Goal: Contribute content

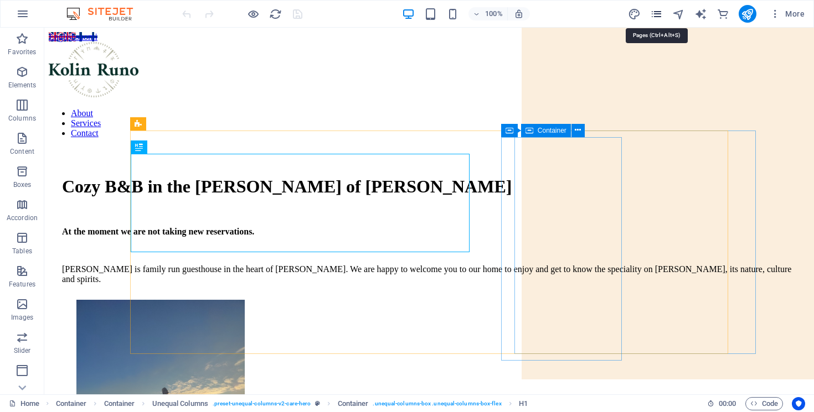
click at [657, 14] on icon "pages" at bounding box center [656, 14] width 13 height 13
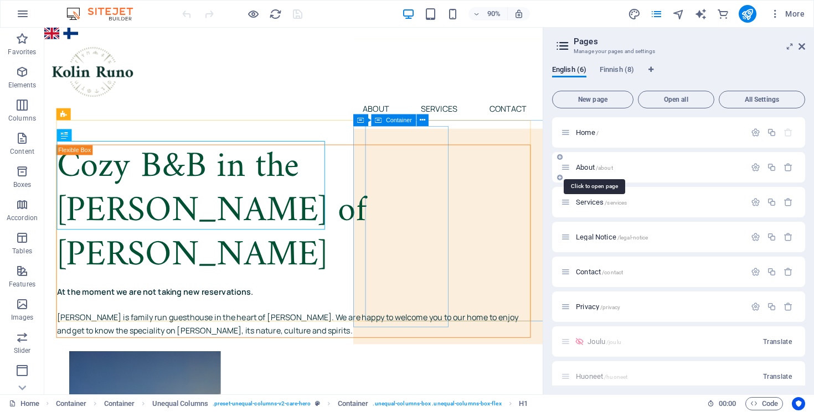
click at [590, 165] on span "About /about" at bounding box center [594, 167] width 37 height 8
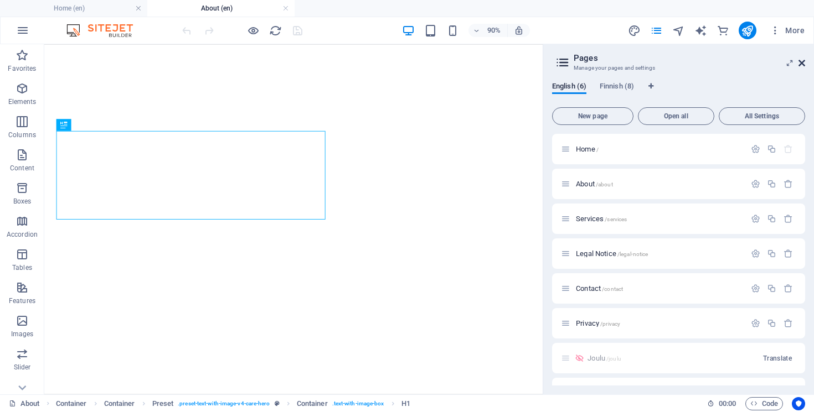
click at [801, 60] on icon at bounding box center [801, 63] width 7 height 9
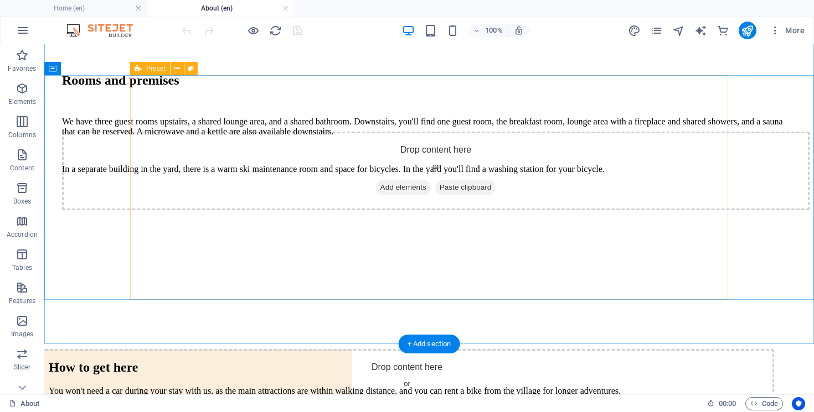
scroll to position [412, 0]
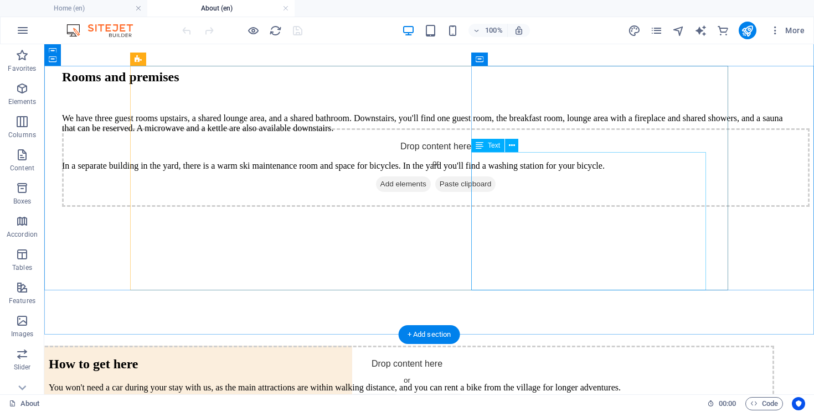
click at [533, 171] on div "We have three guest rooms upstairs, a shared lounge area, and a shared bathroom…" at bounding box center [429, 143] width 734 height 58
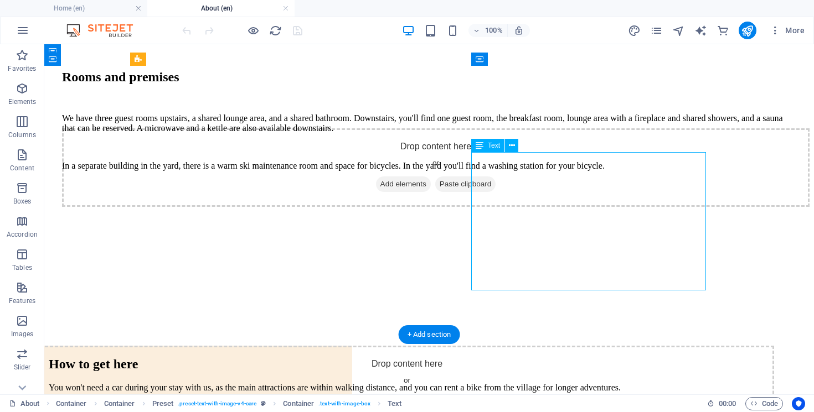
click at [519, 171] on div "We have three guest rooms upstairs, a shared lounge area, and a shared bathroom…" at bounding box center [429, 143] width 734 height 58
click at [515, 171] on div "We have three guest rooms upstairs, a shared lounge area, and a shared bathroom…" at bounding box center [429, 143] width 734 height 58
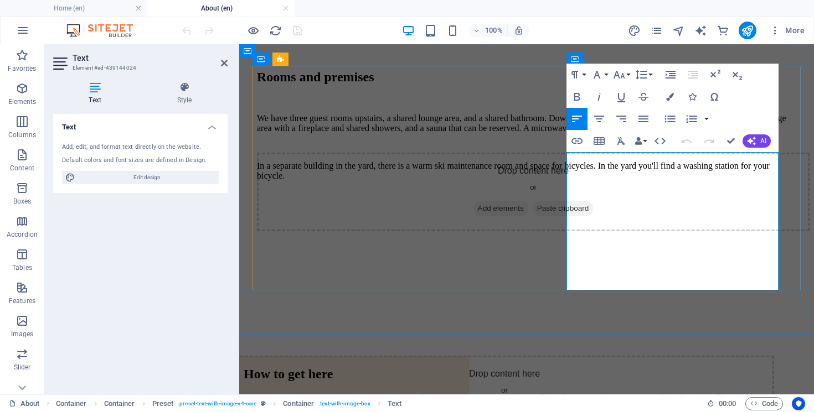
click at [627, 133] on p "We have three guest rooms upstairs, a shared lounge area, and a shared bathroom…" at bounding box center [526, 124] width 539 height 20
drag, startPoint x: 672, startPoint y: 188, endPoint x: 608, endPoint y: 189, distance: 63.7
click at [608, 133] on p "We have three guest rooms upstairs, a shared lounge area, and a shared bathroom…" at bounding box center [526, 124] width 539 height 20
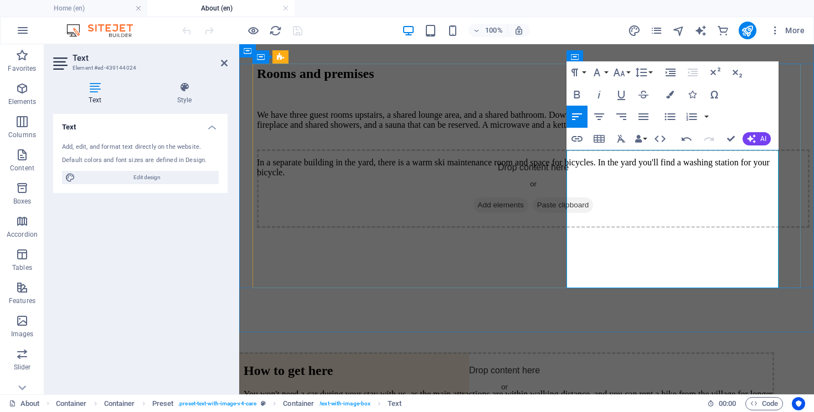
scroll to position [417, 0]
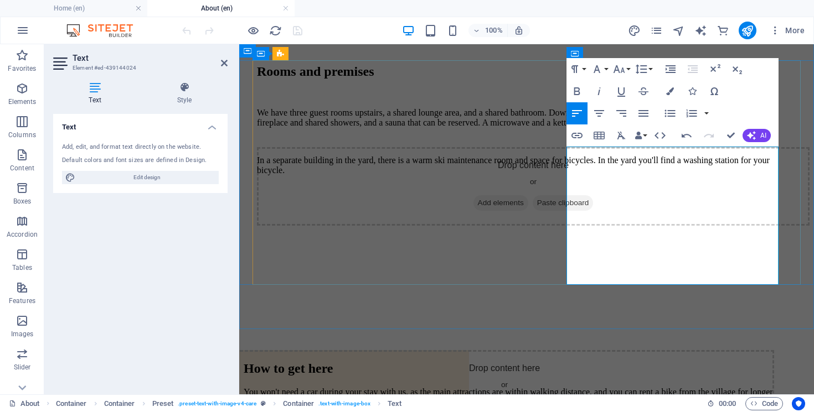
click at [615, 128] on p "We have three guest rooms upstairs, a shared lounge area, and a shared bathroom…" at bounding box center [526, 118] width 539 height 20
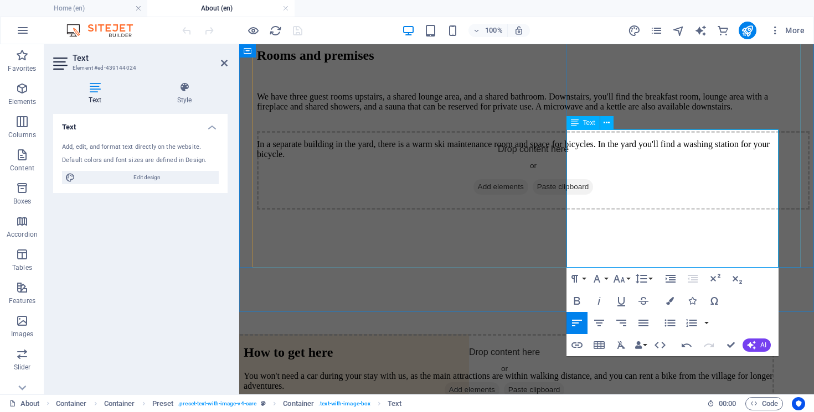
scroll to position [443, 0]
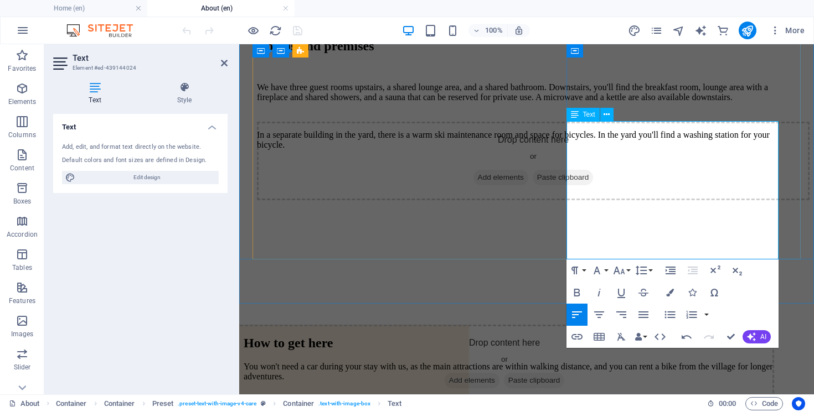
click at [628, 150] on p "In a separate building in the yard, there is a warm ski maintenance room and sp…" at bounding box center [526, 140] width 539 height 20
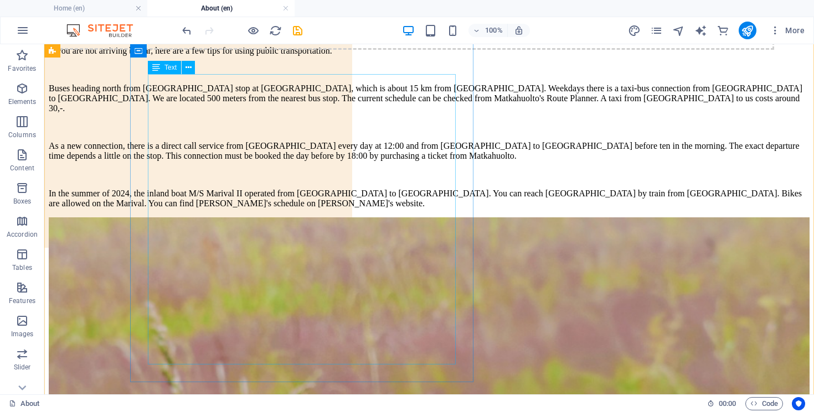
scroll to position [788, 0]
click at [262, 192] on div "You won't need a car during your stay with us, as the main attractions are with…" at bounding box center [429, 107] width 761 height 200
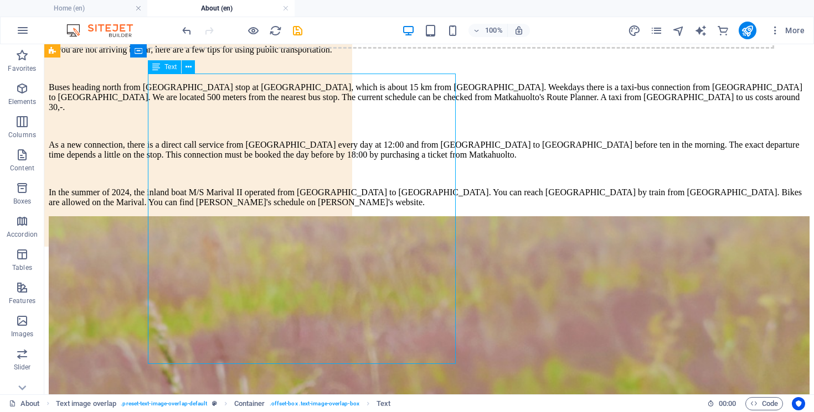
click at [262, 192] on div "You won't need a car during your stay with us, as the main attractions are with…" at bounding box center [429, 107] width 761 height 200
click at [440, 192] on div "You won't need a car during your stay with us, as the main attractions are with…" at bounding box center [429, 107] width 761 height 200
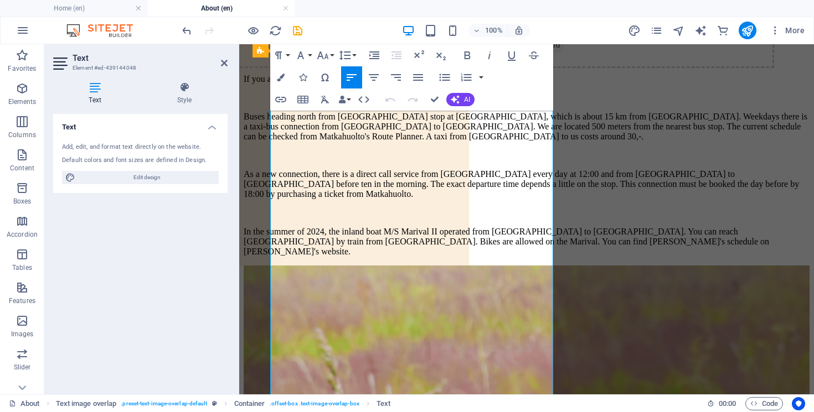
scroll to position [776, 0]
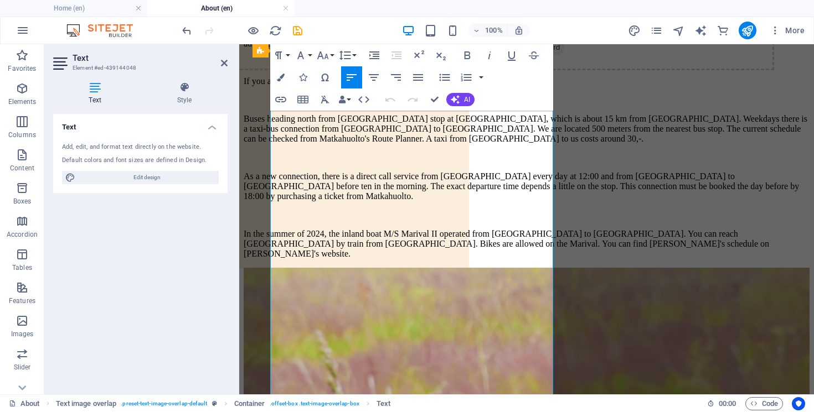
click at [342, 144] on p "Buses heading north from Joensuu stop at Ahmovaara, which is about 15 km from K…" at bounding box center [527, 129] width 566 height 30
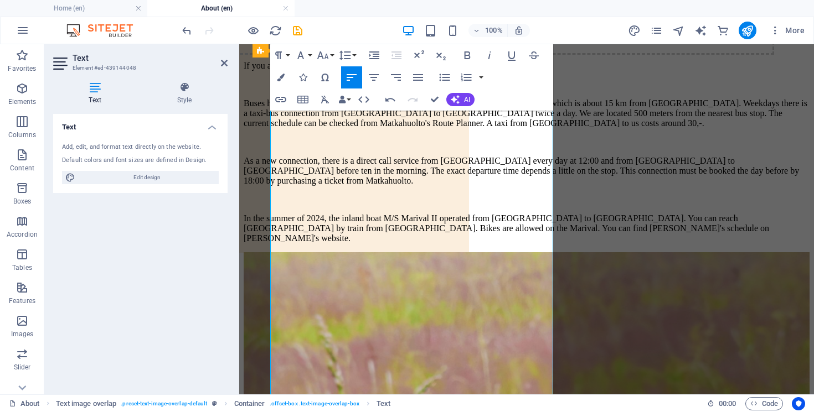
scroll to position [795, 0]
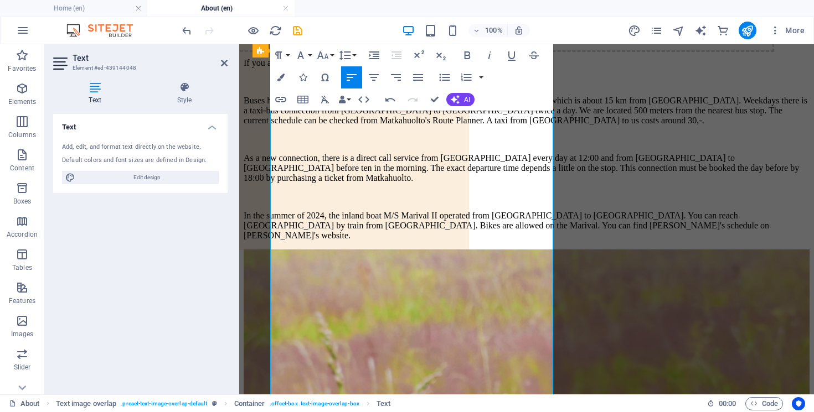
click at [391, 126] on p "Buses heading north from Joensuu stop at Ahmovaara, which is about 15 km from K…" at bounding box center [527, 111] width 566 height 30
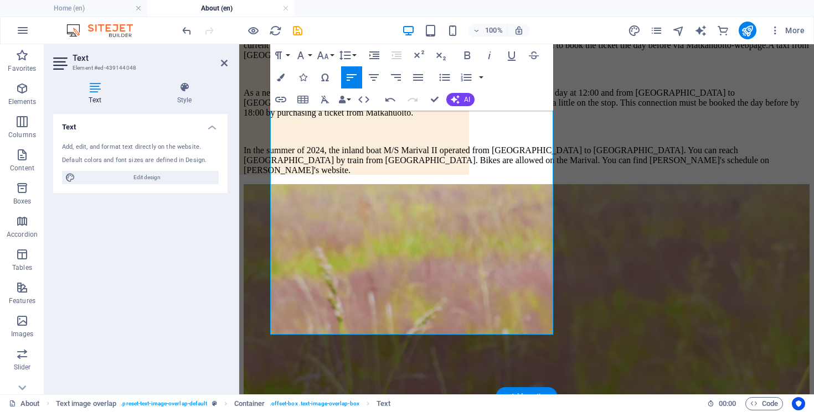
scroll to position [873, 0]
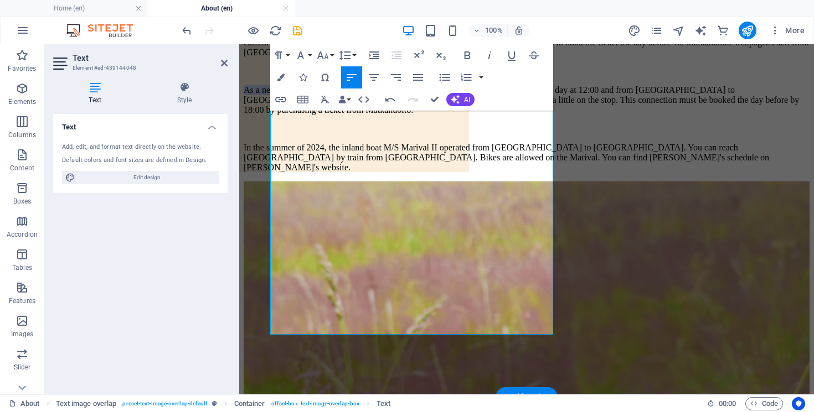
drag, startPoint x: 358, startPoint y: 202, endPoint x: 272, endPoint y: 201, distance: 85.3
click at [272, 115] on p "As a new connection, there is a direct call service from Joensuu every day at 1…" at bounding box center [527, 100] width 566 height 30
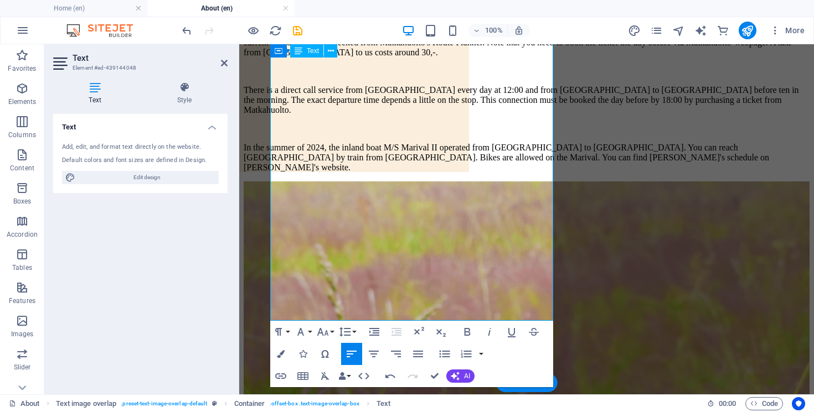
click at [456, 115] on p "There is a direct call service from Joensuu every day at 12:00 and from Koli to…" at bounding box center [527, 100] width 566 height 30
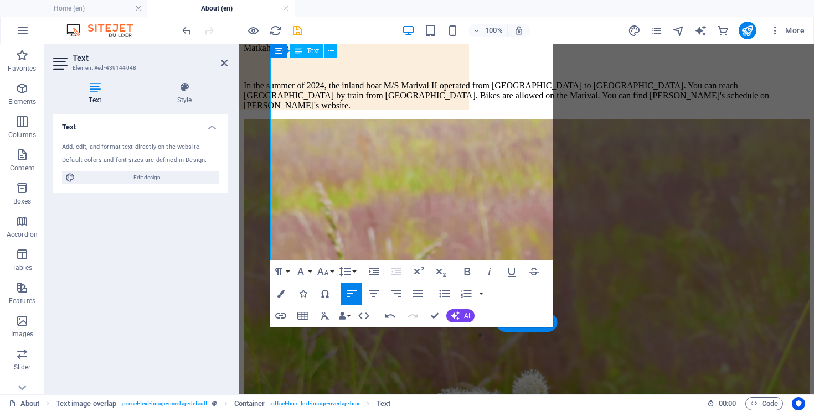
scroll to position [935, 0]
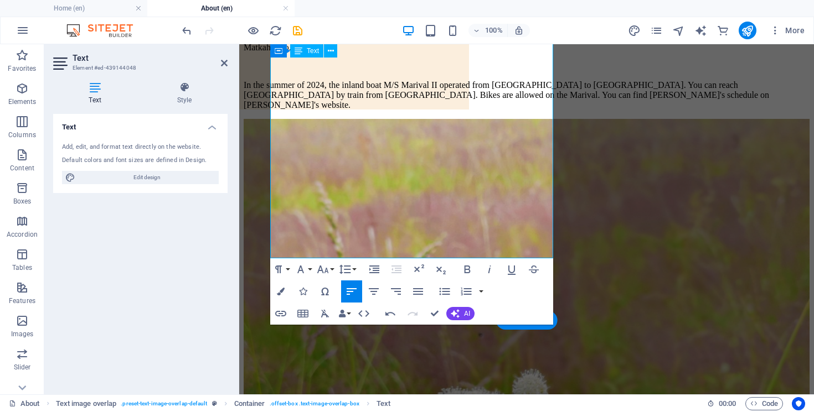
click at [360, 110] on p "In the summer of 2024, the inland boat M/S Marival II operated from Vuonislahti…" at bounding box center [527, 95] width 566 height 30
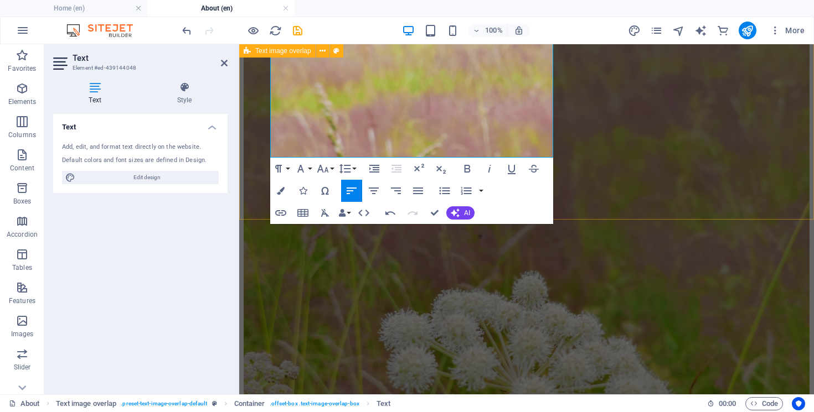
scroll to position [1040, 0]
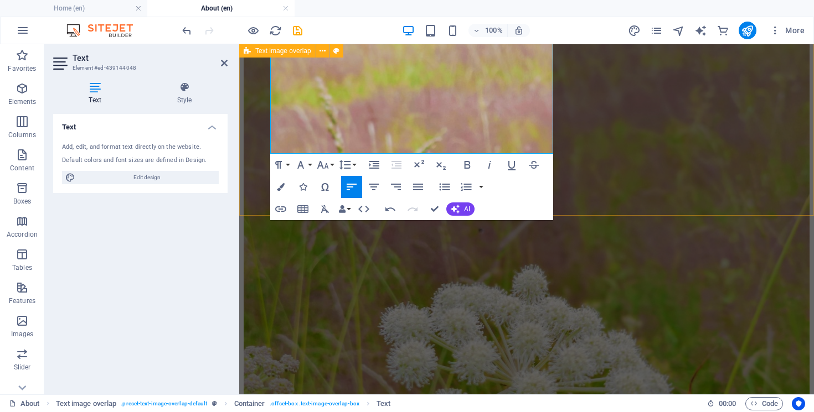
click at [622, 189] on div "How to get here You won't need a car during your stay with us, as the main attr…" at bounding box center [527, 155] width 566 height 854
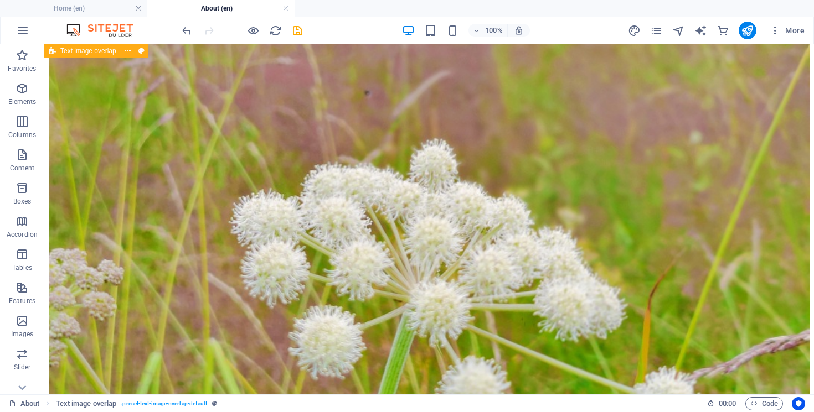
scroll to position [1200, 0]
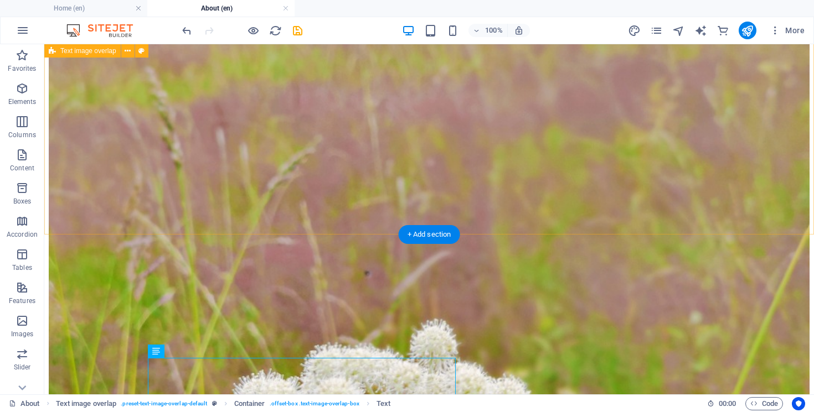
scroll to position [993, 0]
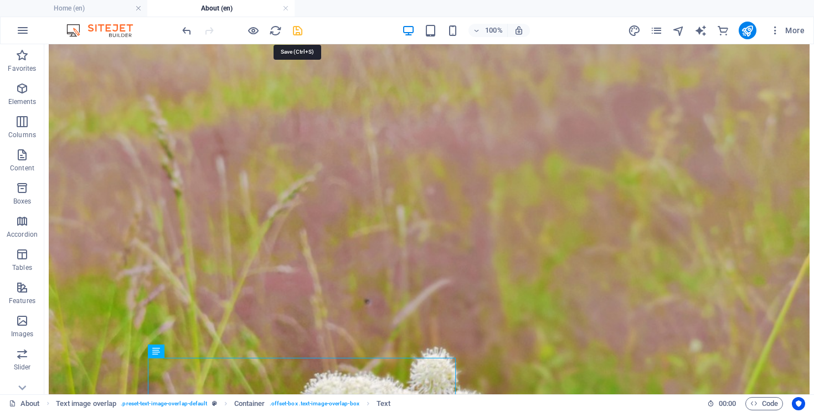
click at [296, 28] on icon "save" at bounding box center [297, 30] width 13 height 13
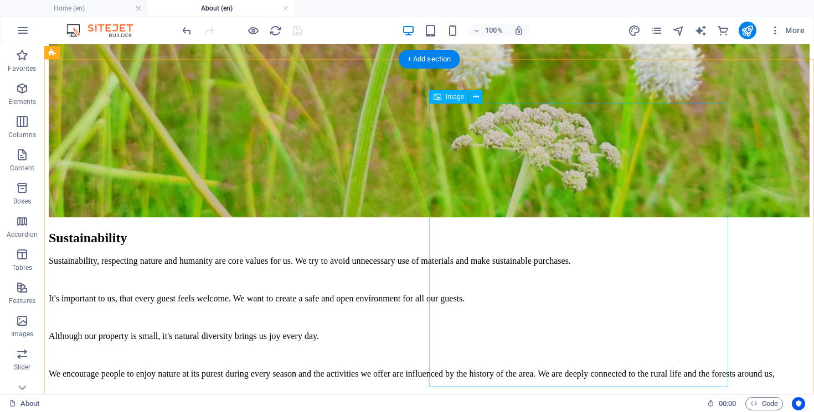
scroll to position [1557, 0]
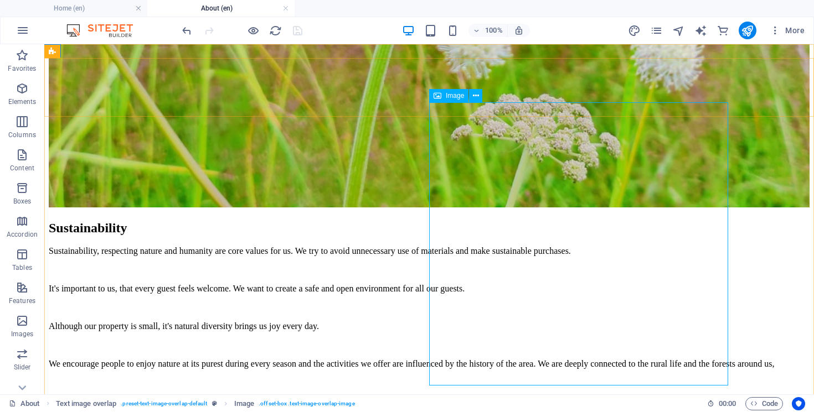
click at [451, 99] on span "Image" at bounding box center [455, 95] width 18 height 7
click at [438, 99] on icon at bounding box center [438, 95] width 8 height 13
click at [445, 97] on div "Image" at bounding box center [448, 95] width 39 height 13
select select "%"
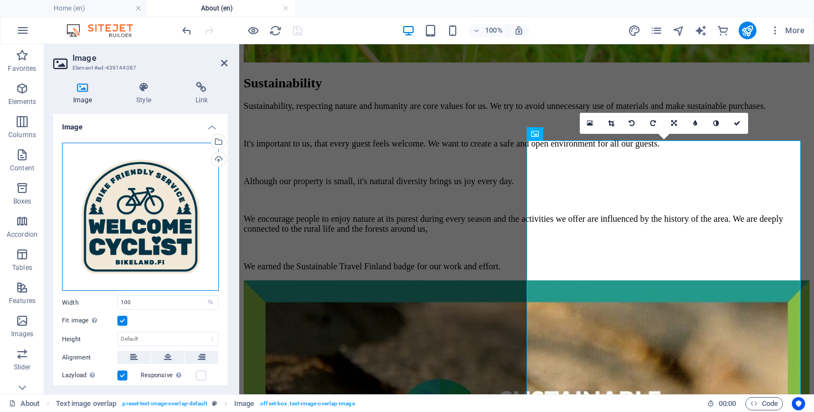
click at [148, 196] on div "Drag files here, click to choose files or select files from Files or our free s…" at bounding box center [140, 217] width 157 height 149
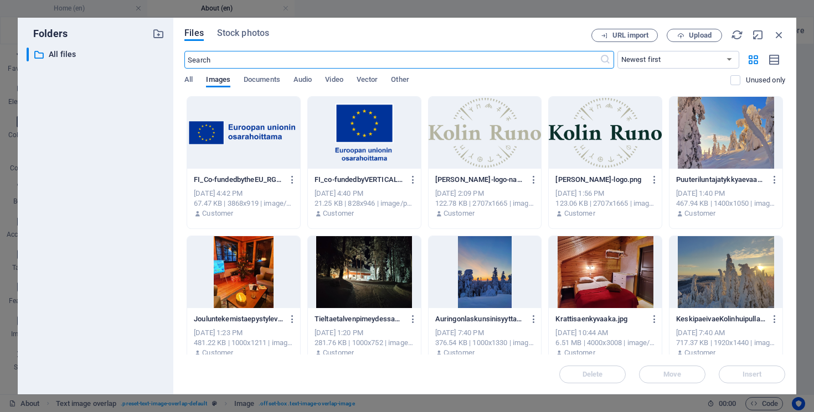
scroll to position [1557, 0]
click at [693, 33] on span "Upload" at bounding box center [700, 35] width 23 height 7
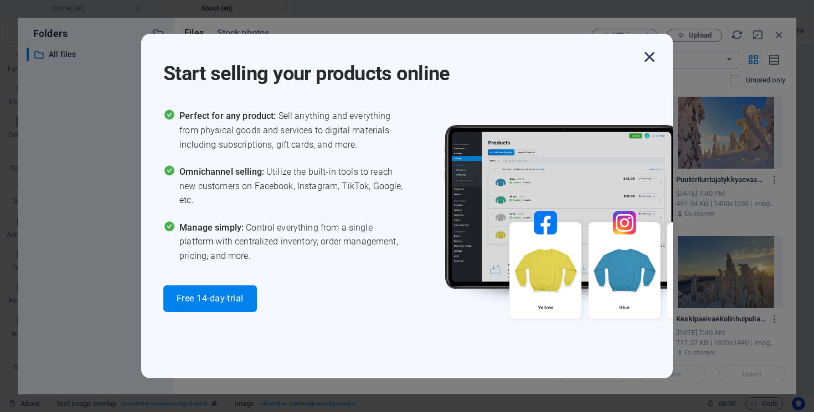
click at [649, 55] on icon "button" at bounding box center [649, 57] width 20 height 20
click at [648, 61] on icon "button" at bounding box center [649, 57] width 20 height 20
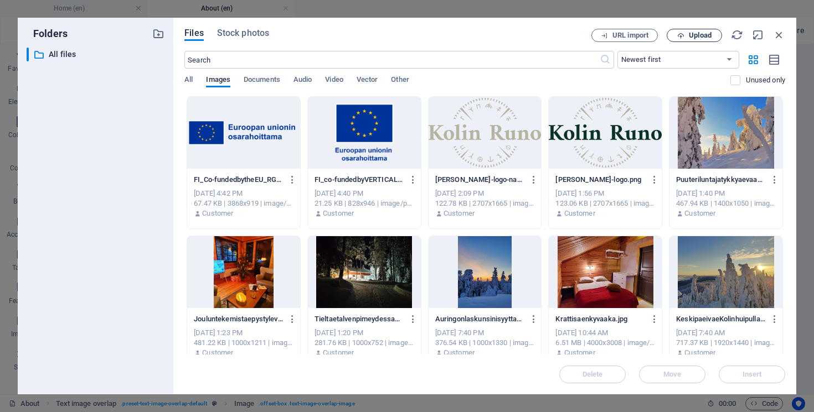
click at [695, 33] on span "Upload" at bounding box center [700, 35] width 23 height 7
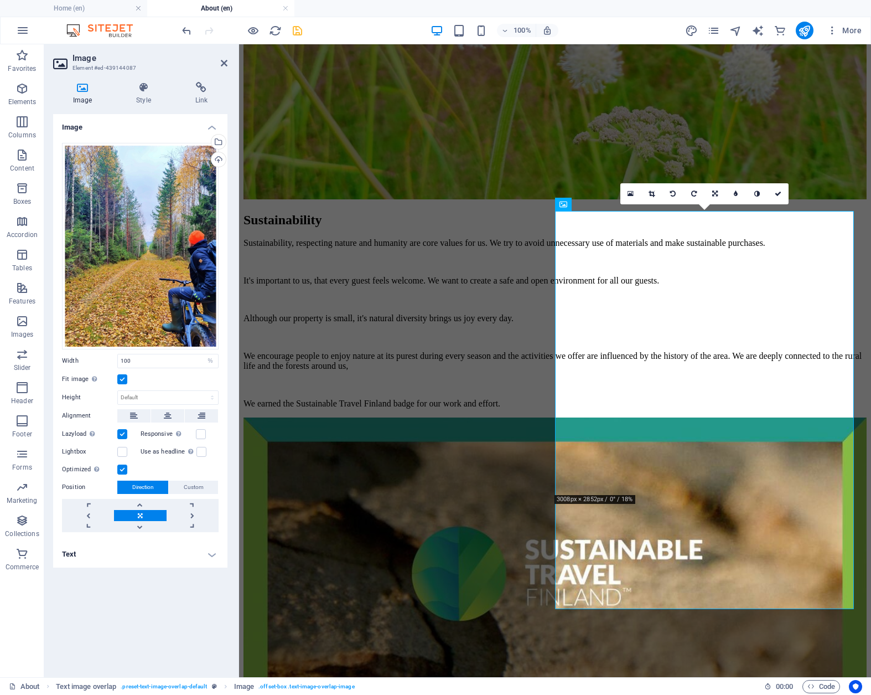
scroll to position [1449, 0]
click at [652, 193] on icon at bounding box center [652, 193] width 6 height 7
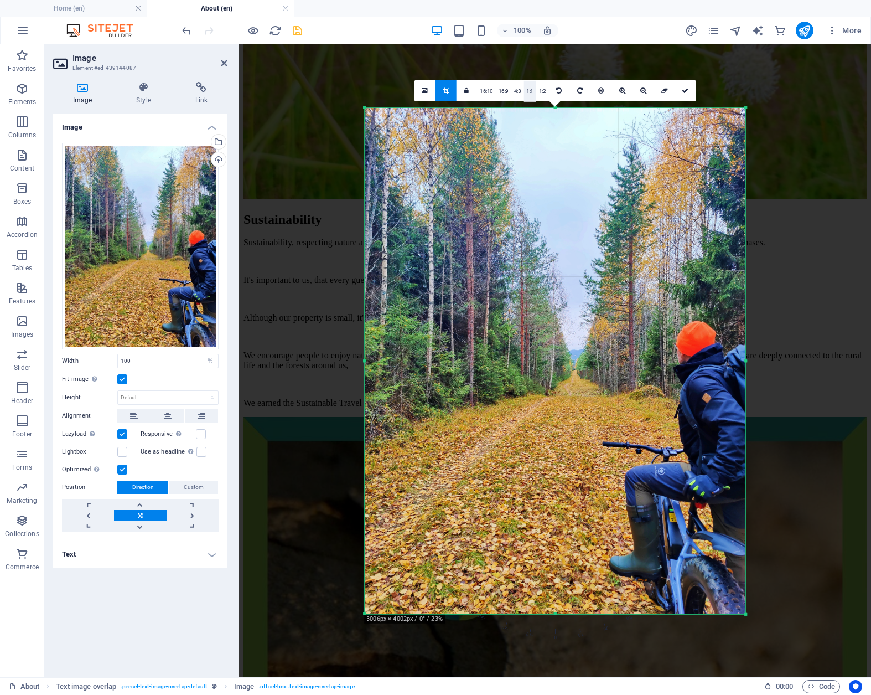
click at [527, 92] on link "1:1" at bounding box center [530, 90] width 13 height 21
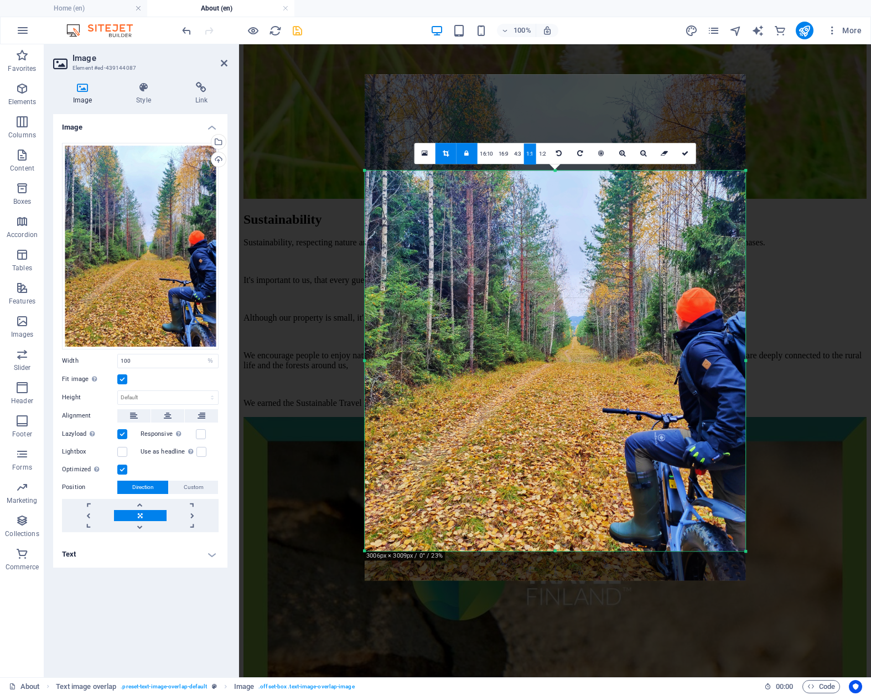
drag, startPoint x: 577, startPoint y: 438, endPoint x: 573, endPoint y: 342, distance: 96.4
click at [573, 342] on div at bounding box center [555, 327] width 381 height 507
click at [684, 151] on icon at bounding box center [685, 153] width 7 height 7
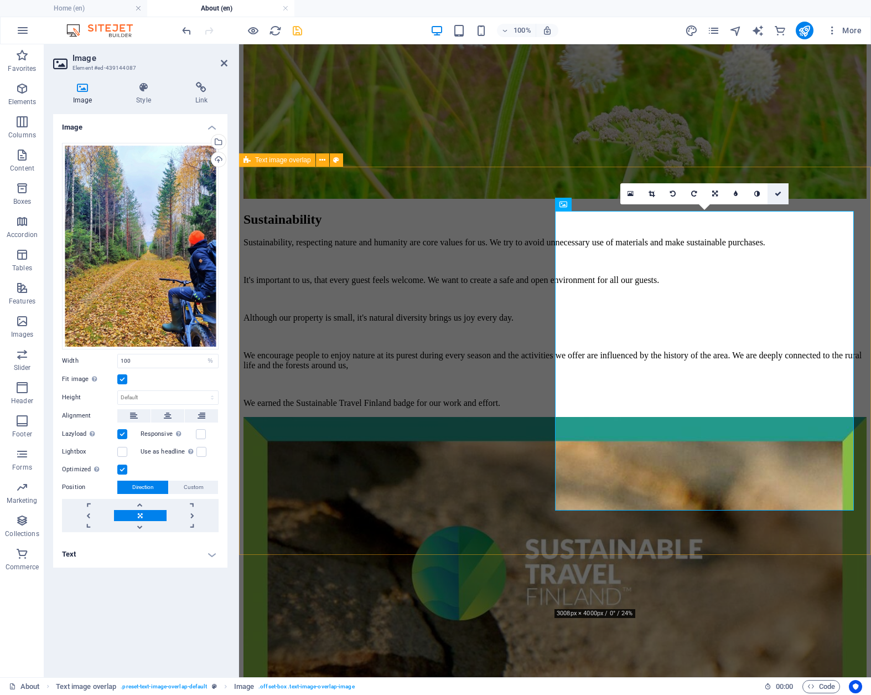
click at [779, 193] on icon at bounding box center [778, 193] width 7 height 7
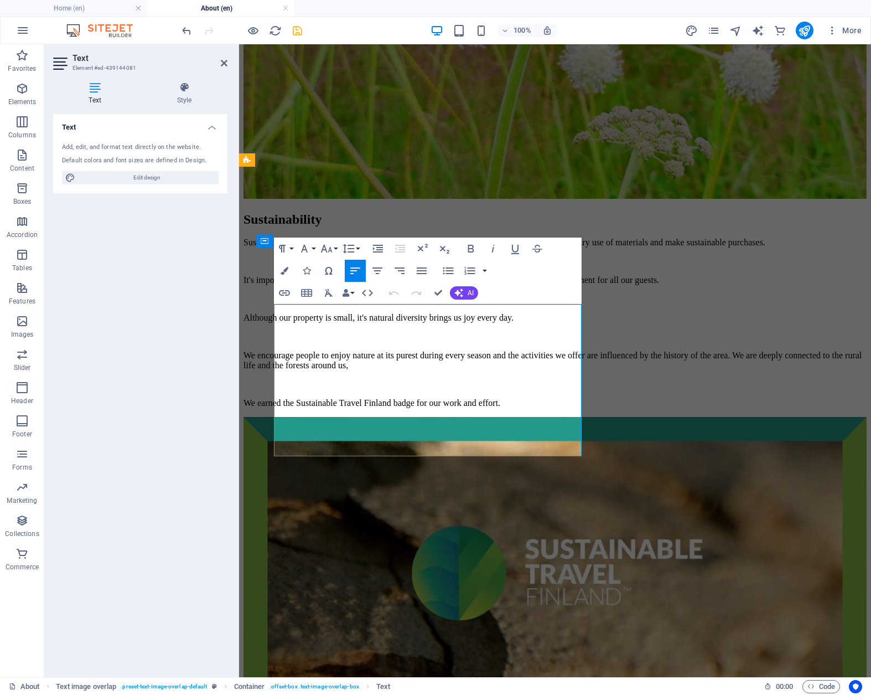
drag, startPoint x: 483, startPoint y: 313, endPoint x: 287, endPoint y: 312, distance: 196.0
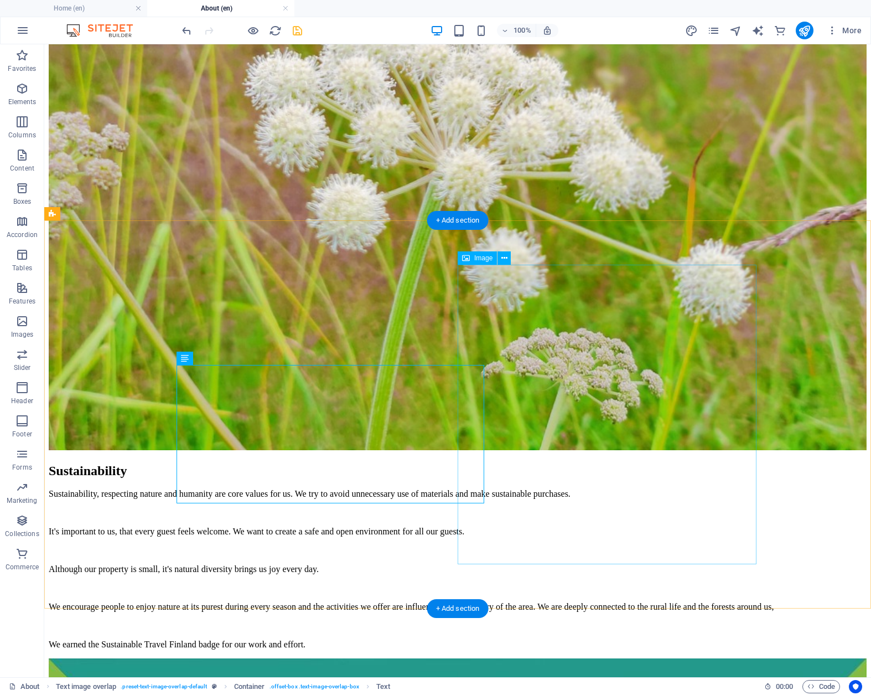
scroll to position [1355, 0]
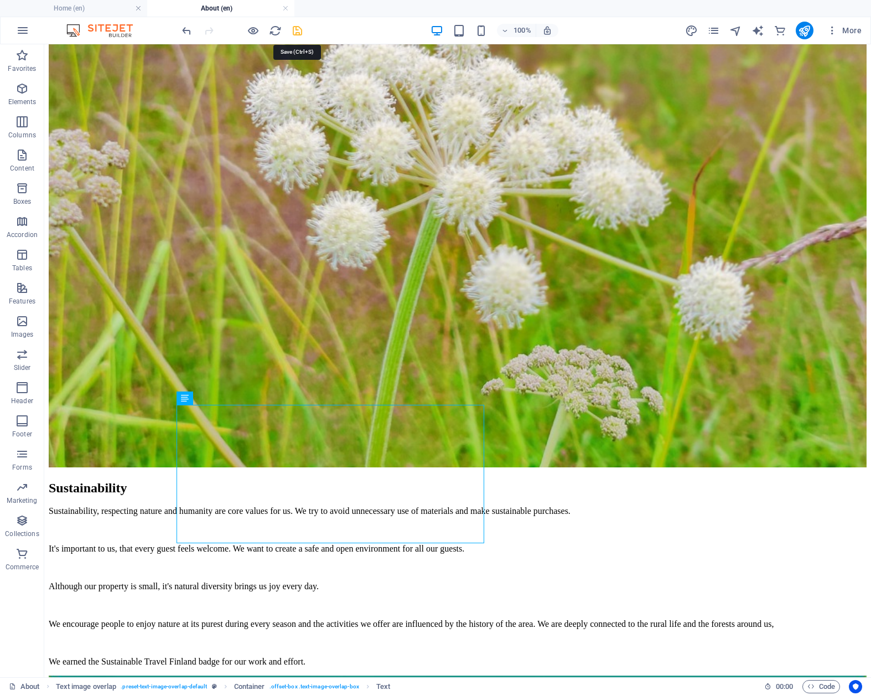
click at [297, 30] on icon "save" at bounding box center [297, 30] width 13 height 13
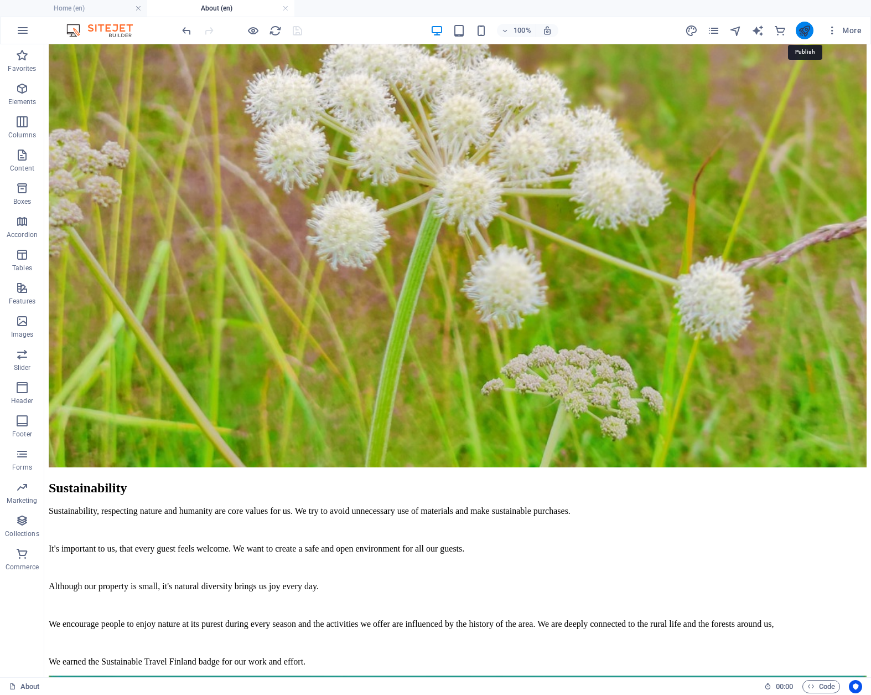
click at [806, 32] on icon "publish" at bounding box center [804, 30] width 13 height 13
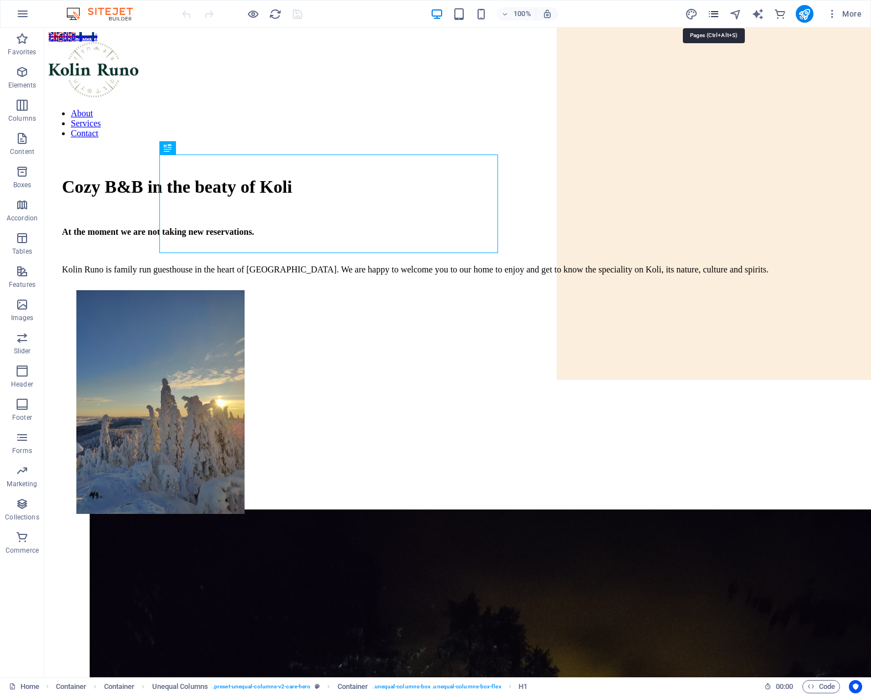
click at [714, 16] on icon "pages" at bounding box center [714, 14] width 13 height 13
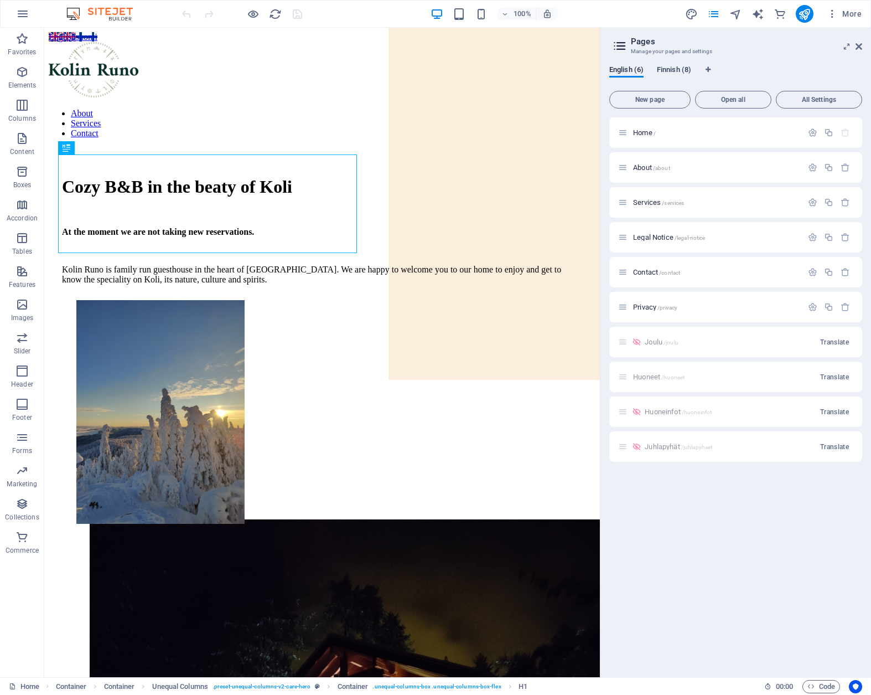
click at [675, 67] on span "Finnish (8)" at bounding box center [674, 71] width 34 height 16
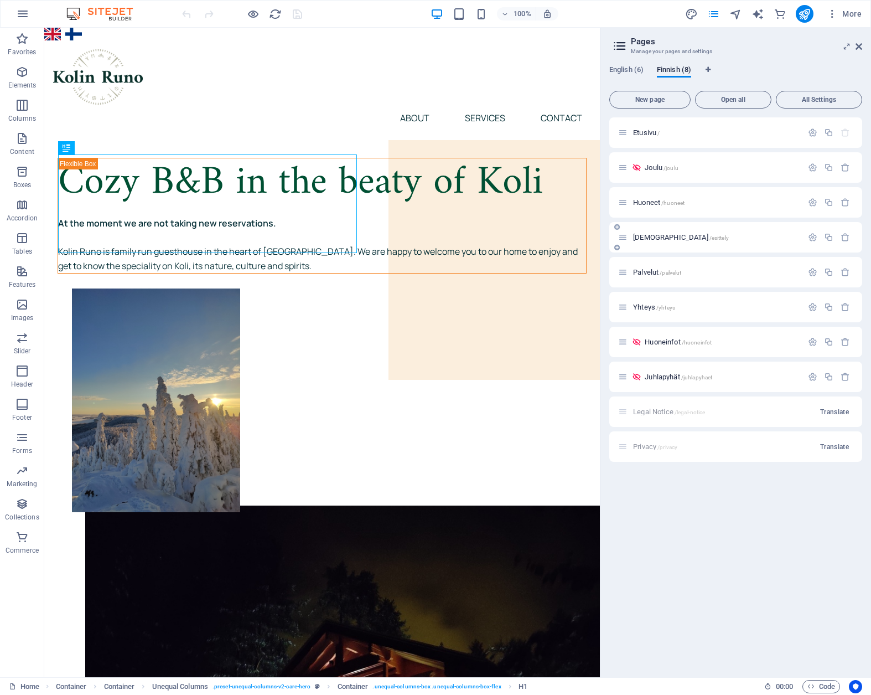
click at [656, 234] on span "[DEMOGRAPHIC_DATA] /esittely" at bounding box center [681, 237] width 96 height 8
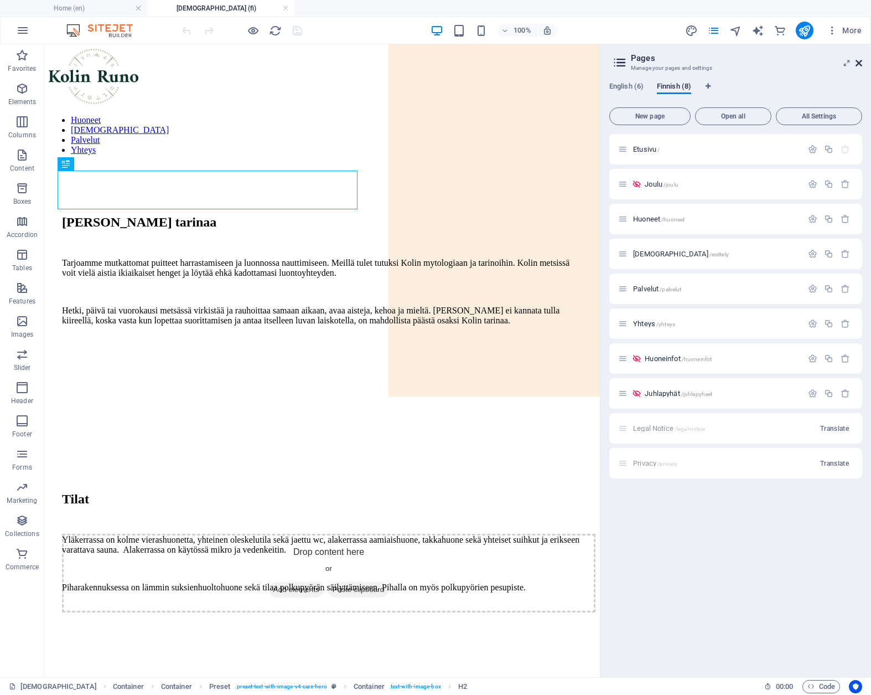
click at [859, 62] on icon at bounding box center [859, 63] width 7 height 9
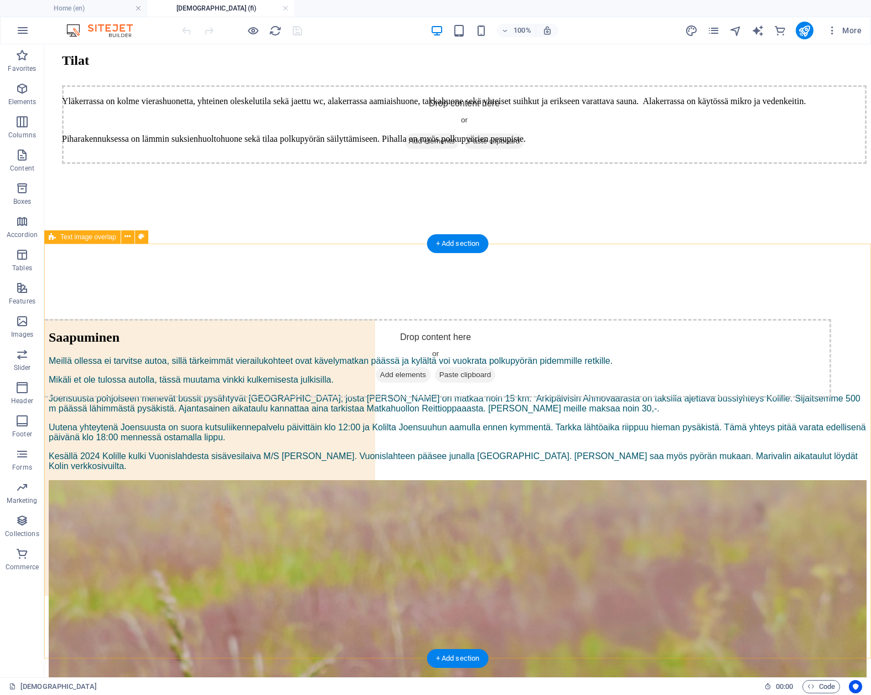
scroll to position [458, 0]
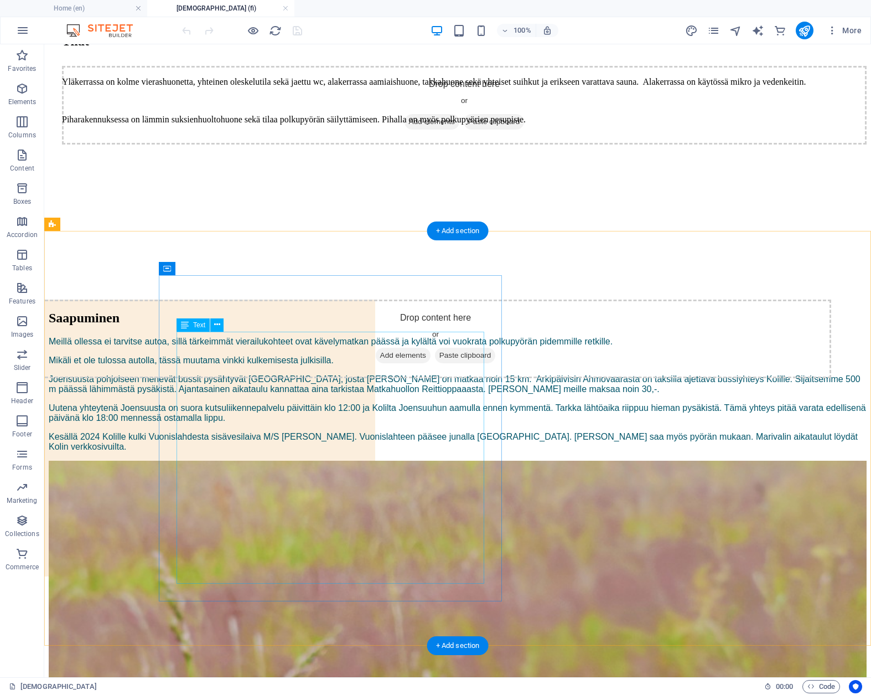
click at [352, 413] on div "Meillä ollessa ei tarvitse autoa, sillä tärkeimmät vierailukohteet ovat kävelym…" at bounding box center [458, 399] width 818 height 124
click at [434, 412] on div "Meillä ollessa ei tarvitse autoa, sillä tärkeimmät vierailukohteet ovat kävelym…" at bounding box center [458, 399] width 818 height 124
click at [419, 411] on div "Meillä ollessa ei tarvitse autoa, sillä tärkeimmät vierailukohteet ovat kävelym…" at bounding box center [458, 399] width 818 height 124
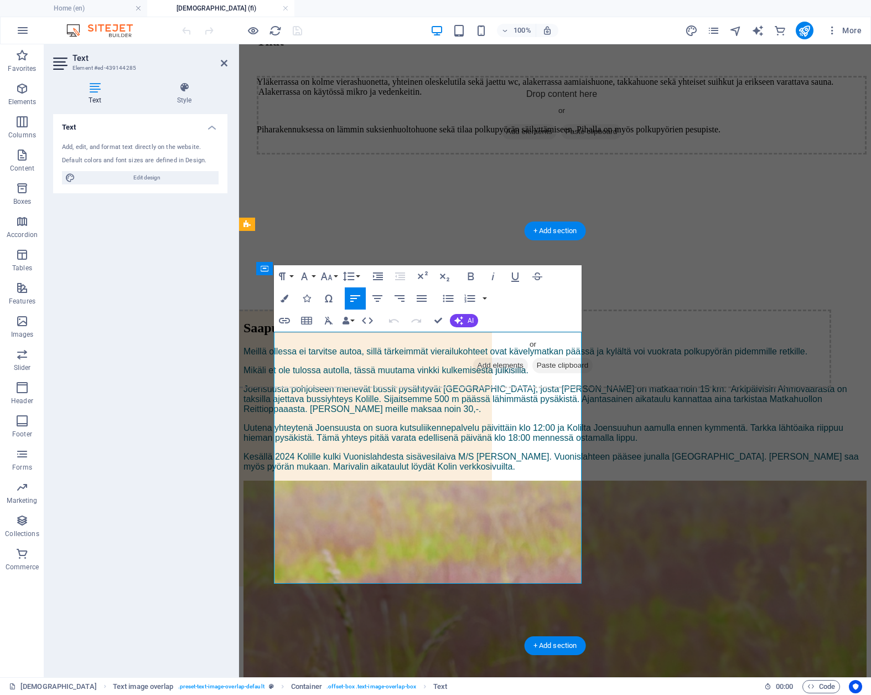
click at [514, 414] on p "Joensuusta pohjoiseen menevät bussit pysähtyvät [GEOGRAPHIC_DATA], josta [PERSO…" at bounding box center [555, 403] width 623 height 39
click at [553, 415] on p "Joensuusta pohjoiseen menevät bussit pysähtyvät [GEOGRAPHIC_DATA], josta [PERSO…" at bounding box center [555, 403] width 623 height 39
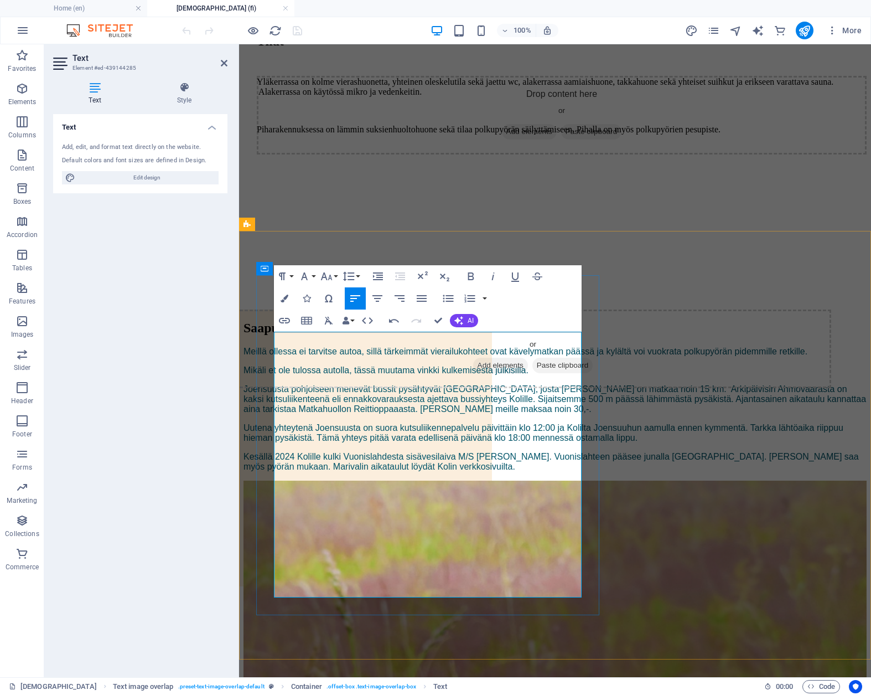
click at [493, 423] on p "Joensuusta pohjoiseen menevät bussit pysähtyvät [GEOGRAPHIC_DATA], josta [PERSO…" at bounding box center [555, 403] width 623 height 39
click at [491, 423] on p "Joensuusta pohjoiseen menevät bussit pysähtyvät [GEOGRAPHIC_DATA], josta [PERSO…" at bounding box center [555, 403] width 623 height 39
click at [467, 423] on p "Joensuusta pohjoiseen menevät bussit pysähtyvät [GEOGRAPHIC_DATA], josta [PERSO…" at bounding box center [555, 403] width 623 height 39
click at [497, 423] on p "Joensuusta pohjoiseen menevät bussit pysähtyvät [GEOGRAPHIC_DATA], josta [PERSO…" at bounding box center [555, 403] width 623 height 39
click at [499, 423] on p "Joensuusta pohjoiseen menevät bussit pysähtyvät [GEOGRAPHIC_DATA], josta [PERSO…" at bounding box center [555, 403] width 623 height 39
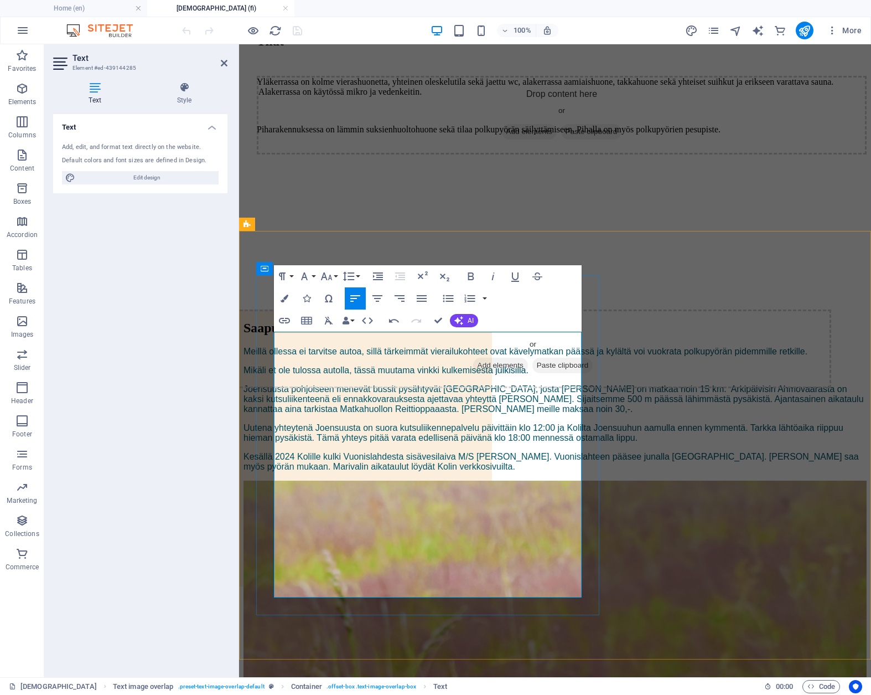
click at [490, 423] on p "Joensuusta pohjoiseen menevät bussit pysähtyvät [GEOGRAPHIC_DATA], josta [PERSO…" at bounding box center [555, 403] width 623 height 39
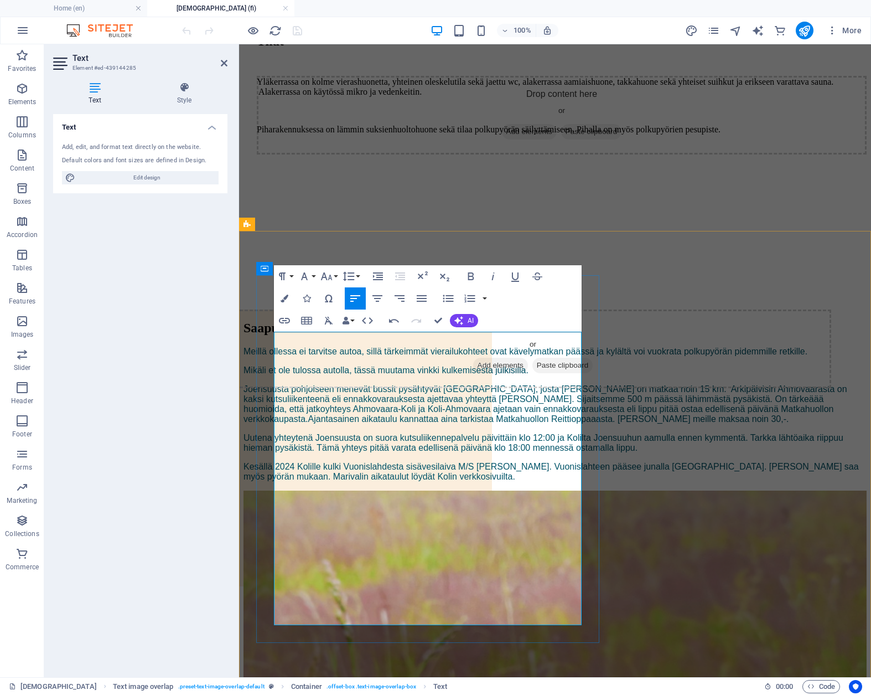
click at [394, 433] on p "Joensuusta pohjoiseen menevät bussit pysähtyvät [GEOGRAPHIC_DATA], josta [PERSO…" at bounding box center [555, 408] width 623 height 49
click at [344, 433] on p "Joensuusta pohjoiseen menevät bussit pysähtyvät [GEOGRAPHIC_DATA], josta [PERSO…" at bounding box center [555, 408] width 623 height 49
click at [466, 433] on p "Joensuusta pohjoiseen menevät bussit pysähtyvät [GEOGRAPHIC_DATA], josta [PERSO…" at bounding box center [555, 408] width 623 height 49
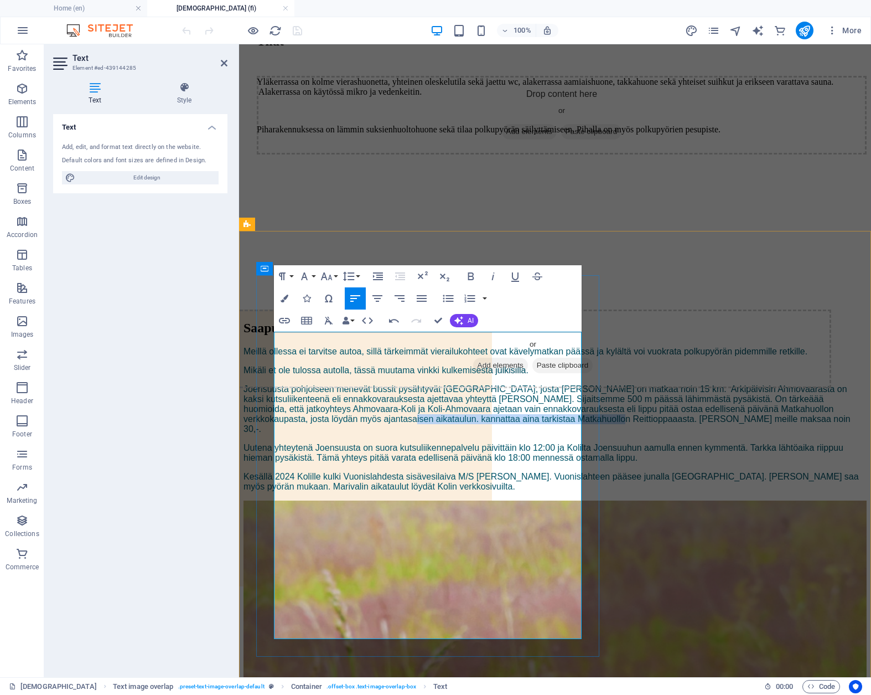
drag, startPoint x: 513, startPoint y: 479, endPoint x: 427, endPoint y: 496, distance: 87.5
click at [427, 443] on p "Joensuusta pohjoiseen menevät bussit pysähtyvät [GEOGRAPHIC_DATA], josta [PERSO…" at bounding box center [555, 413] width 623 height 59
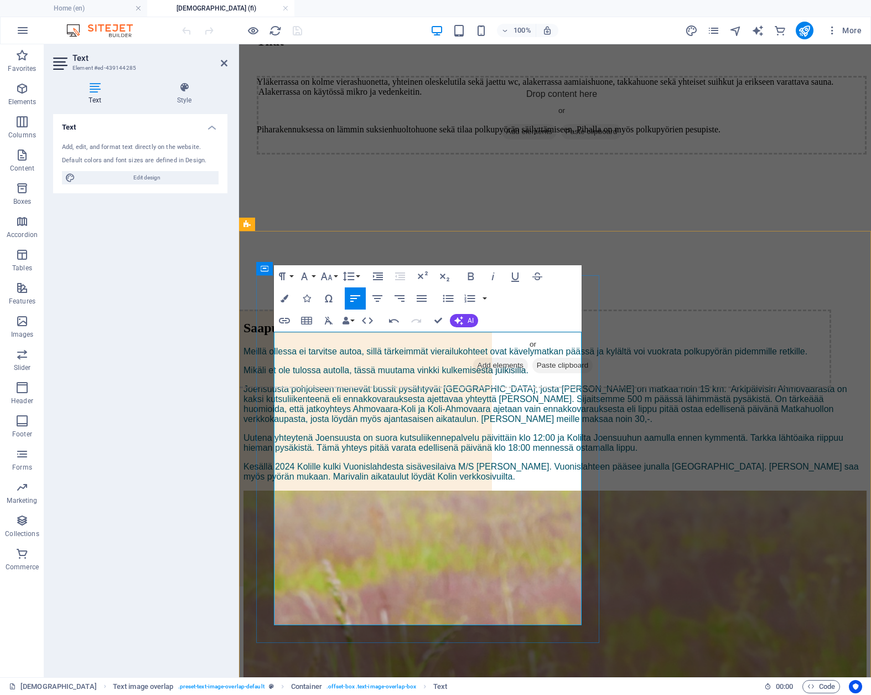
click at [525, 433] on p "Joensuusta pohjoiseen menevät bussit pysähtyvät [GEOGRAPHIC_DATA], josta [PERSO…" at bounding box center [555, 408] width 623 height 49
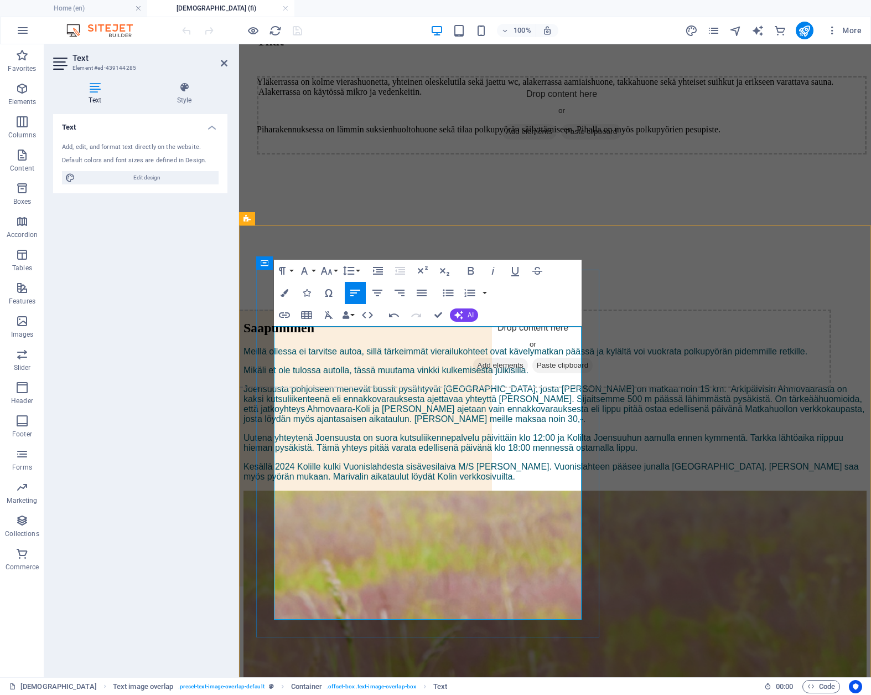
scroll to position [465, 0]
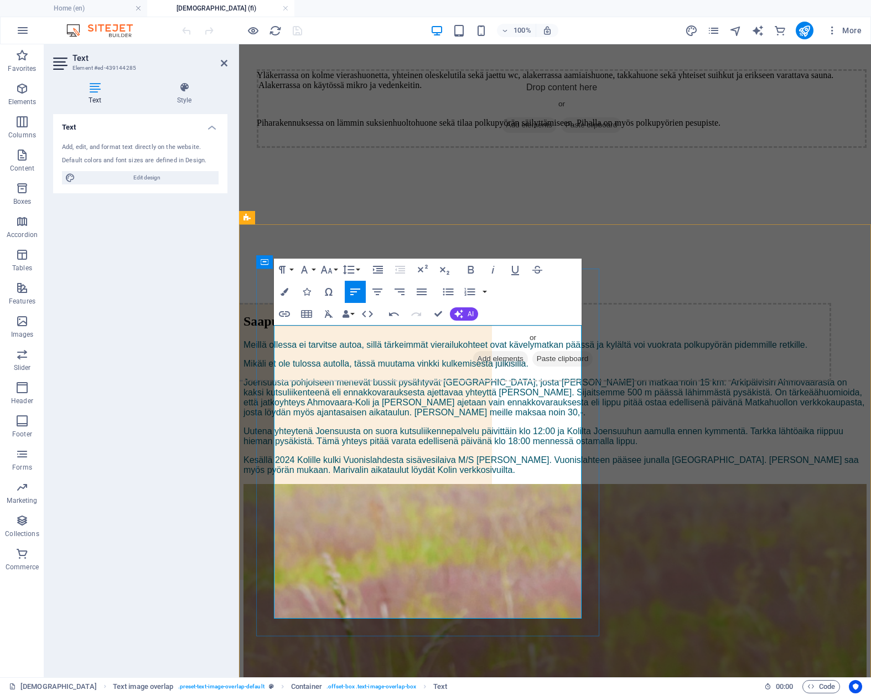
click at [355, 426] on p "Joensuusta pohjoiseen menevät bussit pysähtyvät [GEOGRAPHIC_DATA], josta [PERSO…" at bounding box center [555, 402] width 623 height 49
drag, startPoint x: 348, startPoint y: 514, endPoint x: 278, endPoint y: 509, distance: 69.9
click at [278, 455] on p "Uutena yhteytenä Joensuusta on suora kutsuliikennepalvelu päivittäin klo 12:00 …" at bounding box center [555, 440] width 623 height 29
click at [458, 455] on p "Joensuusta on suora kutsuliikennepalvelu päivittäin klo 12:00 ja Kolilta Joensu…" at bounding box center [555, 440] width 623 height 29
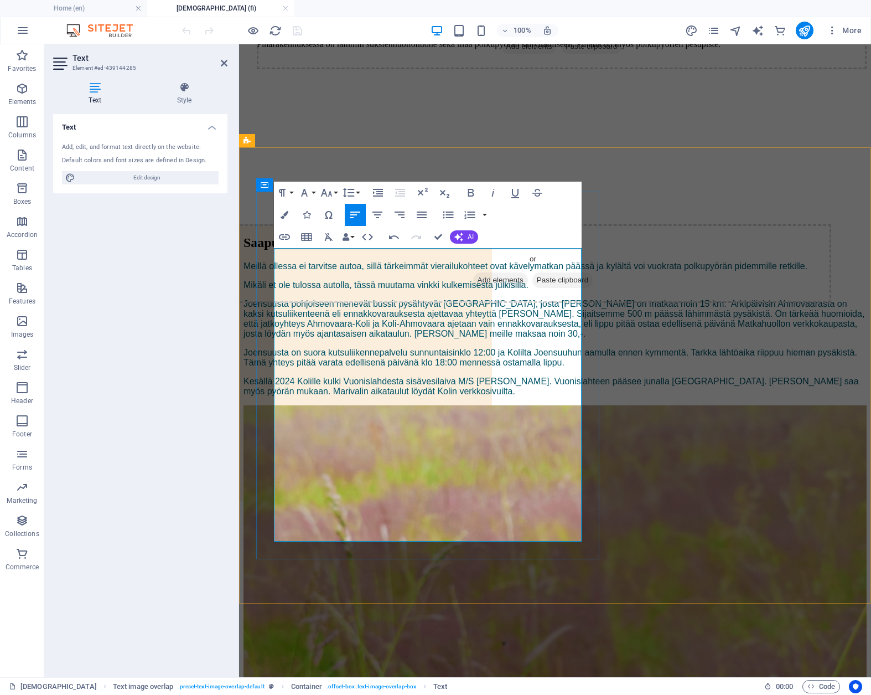
scroll to position [549, 0]
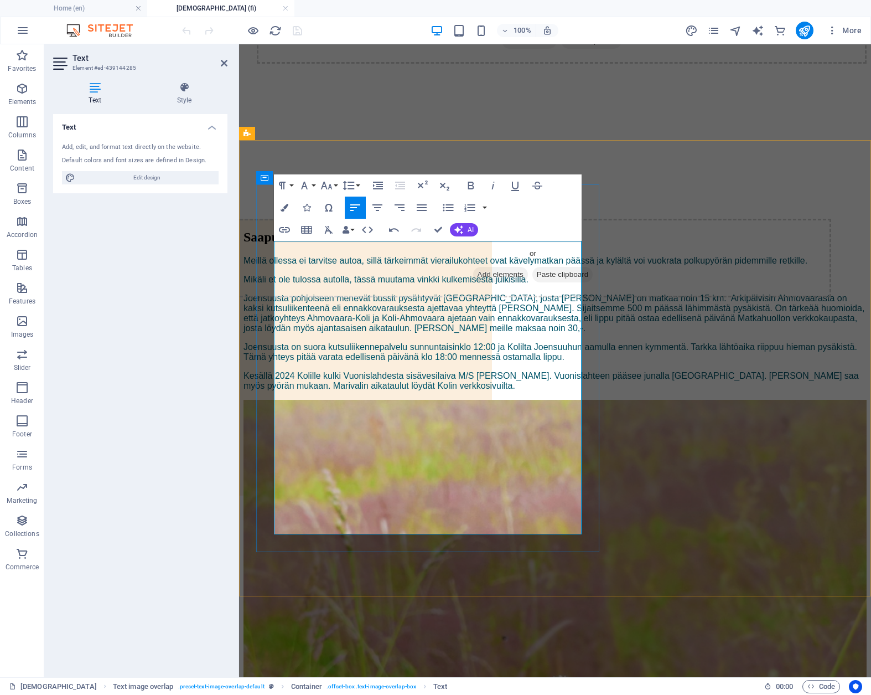
click at [326, 400] on p "Kesällä 2024 Kolille kulki Vuonislahdesta sisävesilaiva M/S [PERSON_NAME]. Vuon…" at bounding box center [555, 385] width 623 height 29
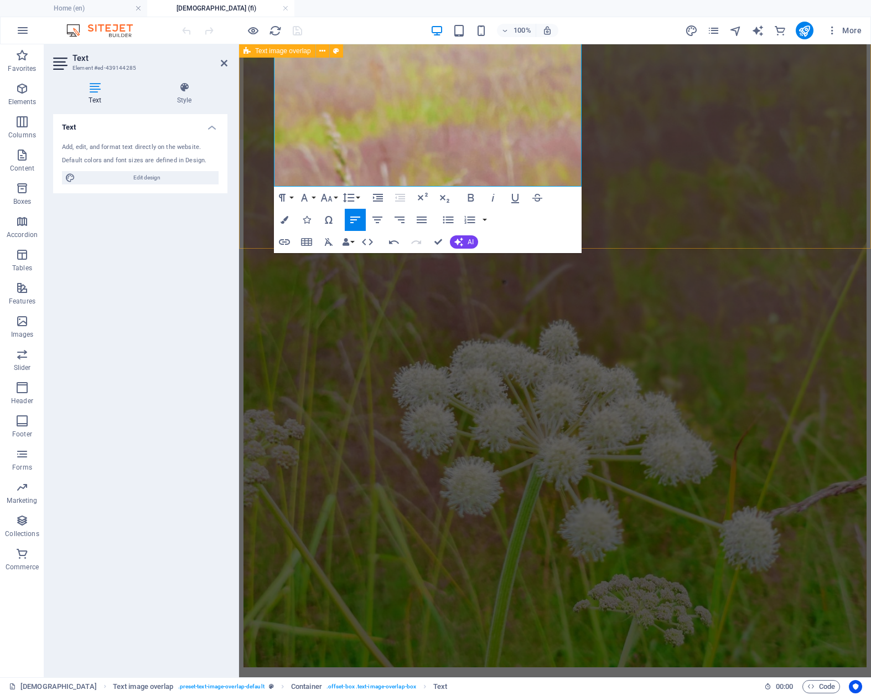
scroll to position [906, 0]
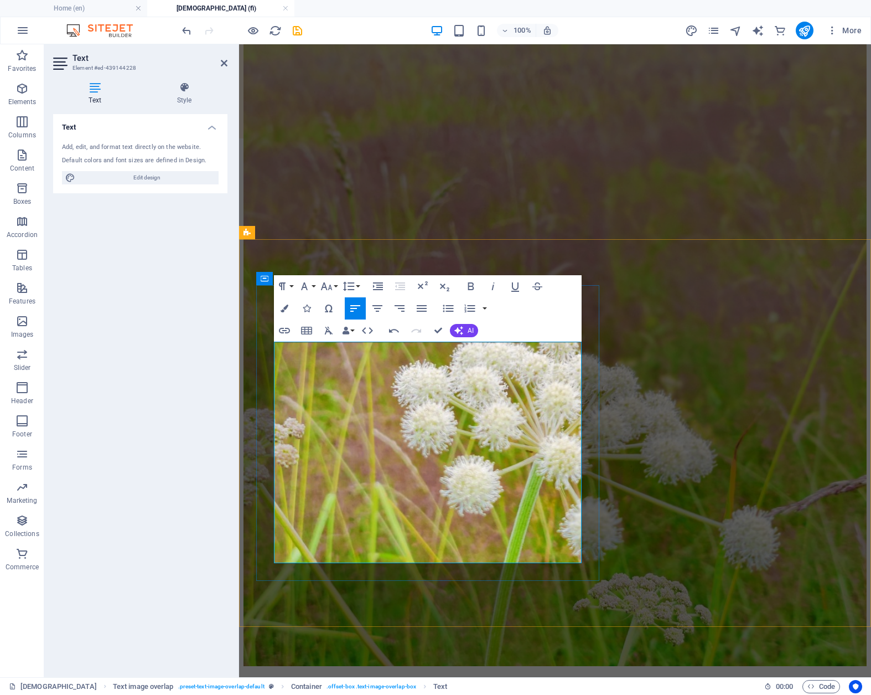
drag, startPoint x: 509, startPoint y: 517, endPoint x: 380, endPoint y: 514, distance: 129.0
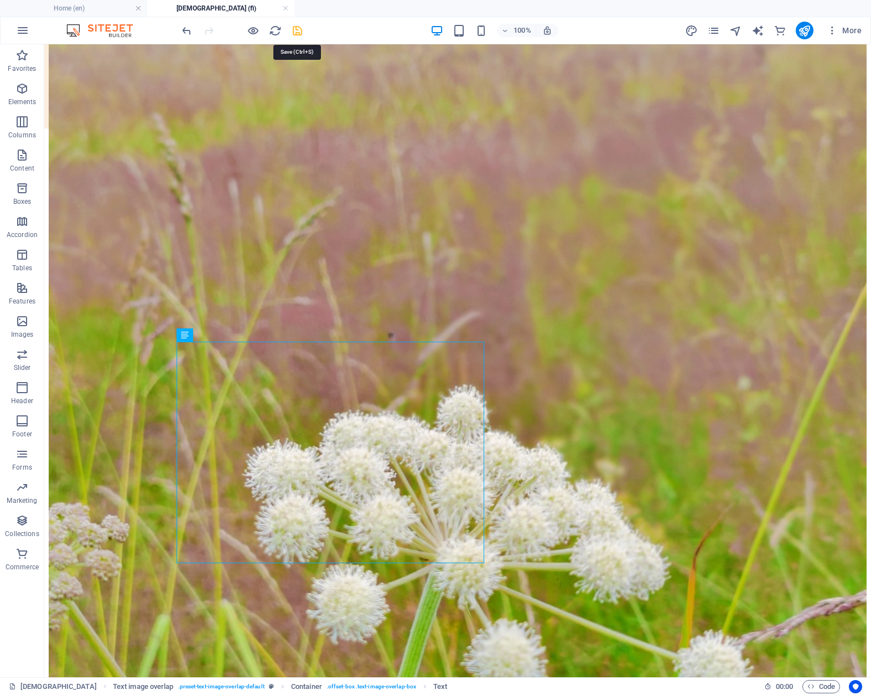
click at [297, 33] on icon "save" at bounding box center [297, 30] width 13 height 13
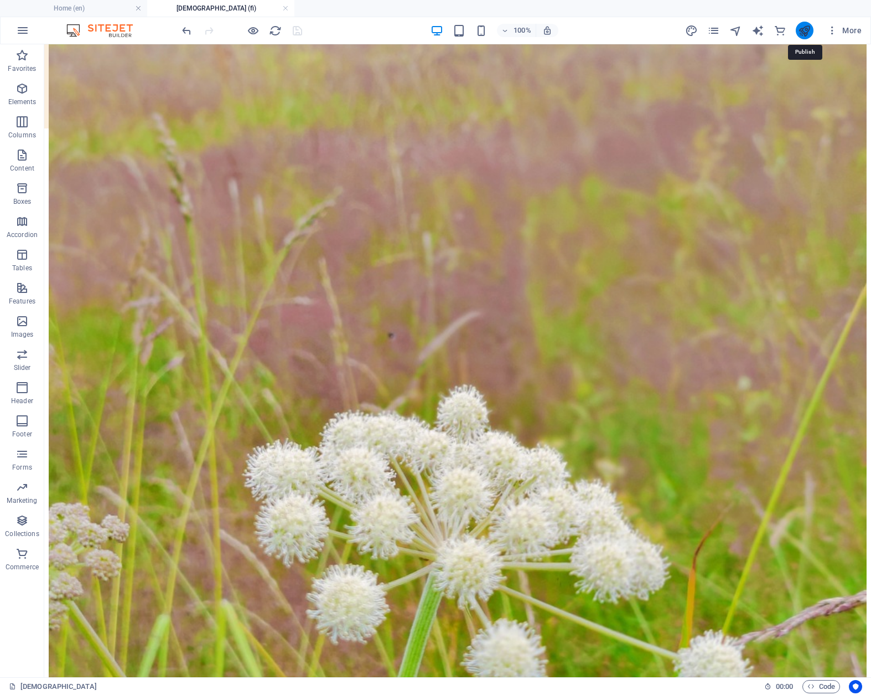
click at [807, 29] on icon "publish" at bounding box center [804, 30] width 13 height 13
